Goal: Information Seeking & Learning: Learn about a topic

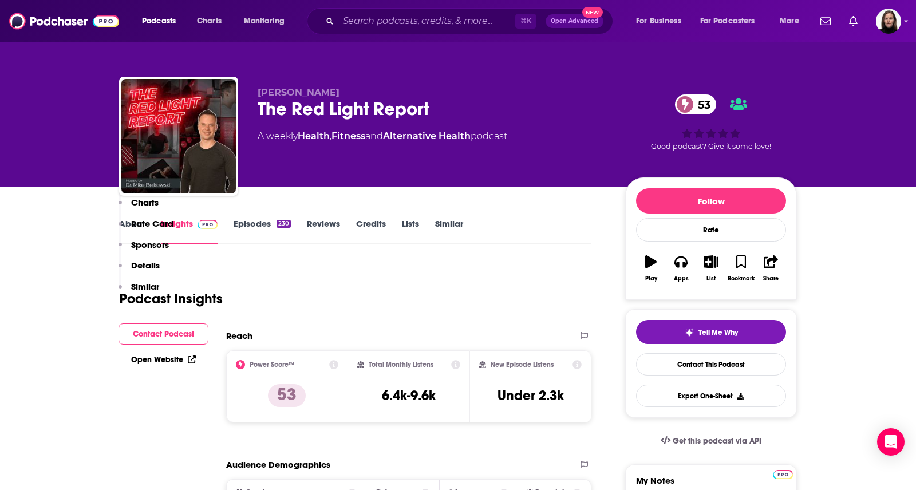
scroll to position [5790, 0]
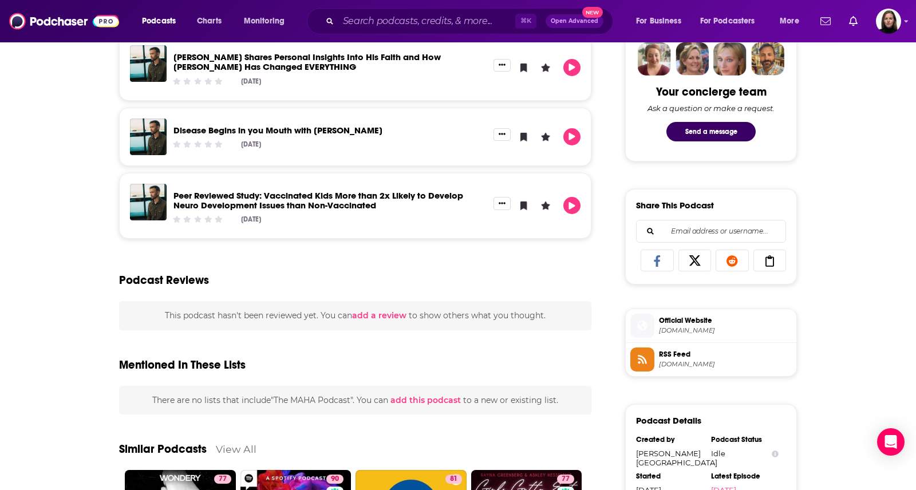
scroll to position [581, 0]
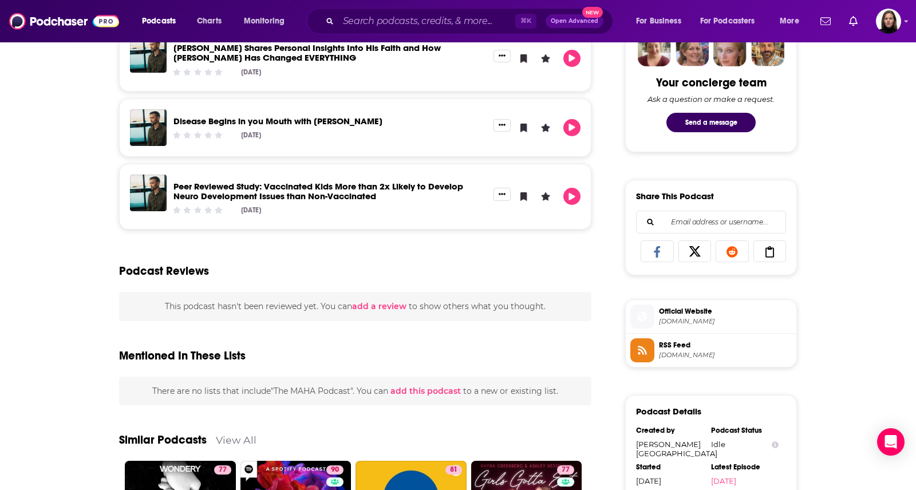
click at [674, 344] on span "RSS Feed" at bounding box center [725, 345] width 133 height 10
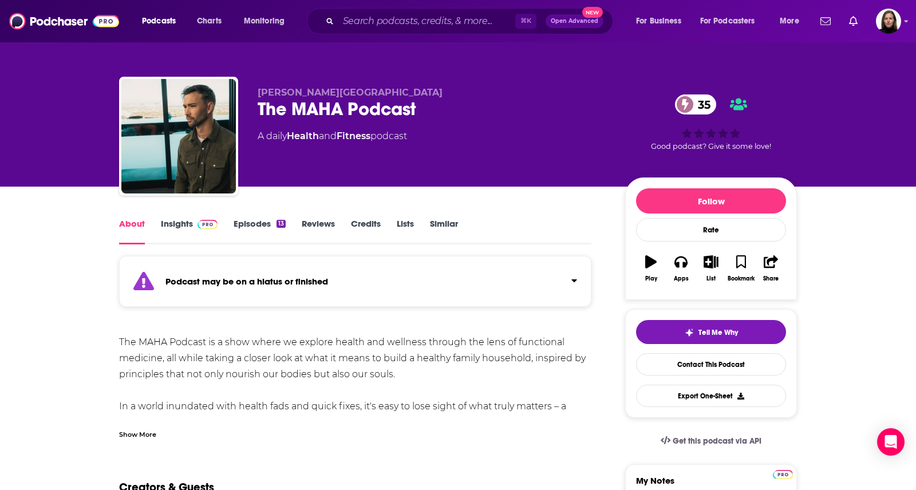
scroll to position [0, 0]
click at [151, 435] on div "Show More" at bounding box center [137, 433] width 37 height 11
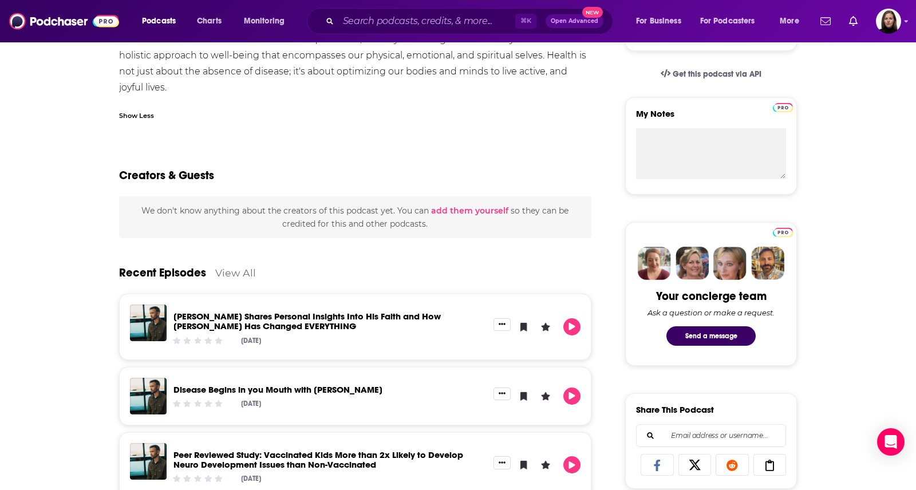
scroll to position [381, 0]
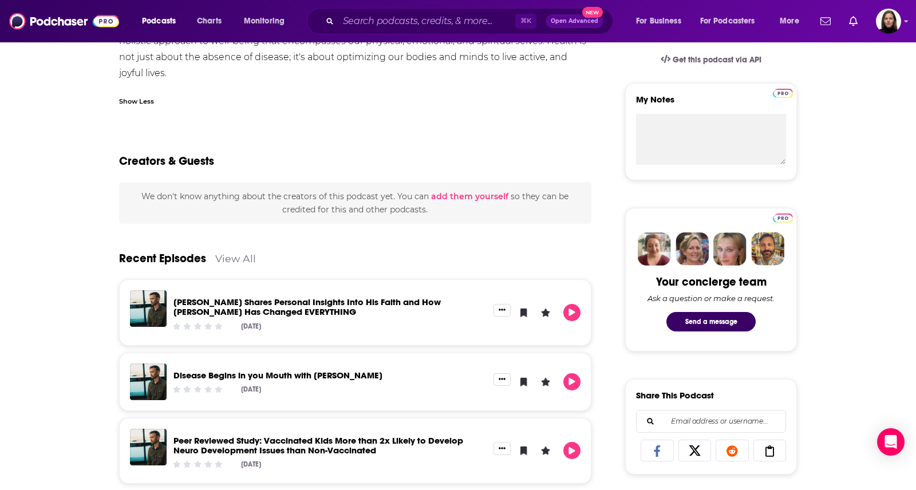
click at [240, 372] on link "Disease Begins in you Mouth with [PERSON_NAME]" at bounding box center [278, 375] width 209 height 11
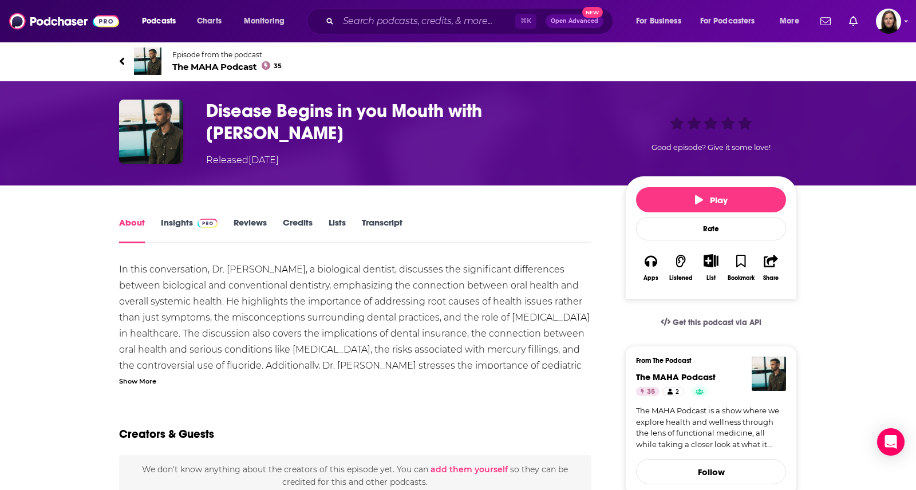
scroll to position [3, 0]
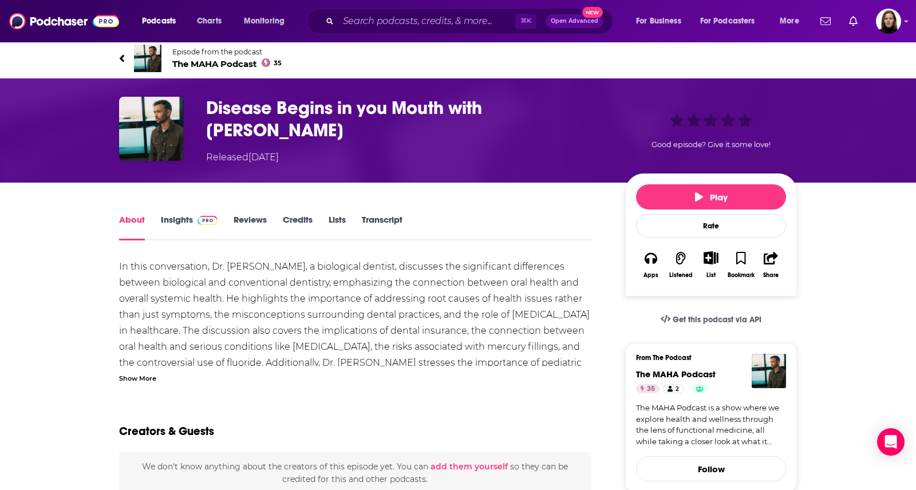
click at [181, 212] on div "About Insights Reviews Credits Lists Transcript" at bounding box center [355, 226] width 473 height 28
click at [177, 218] on link "Insights" at bounding box center [189, 227] width 57 height 26
